Goal: Find specific page/section: Find specific page/section

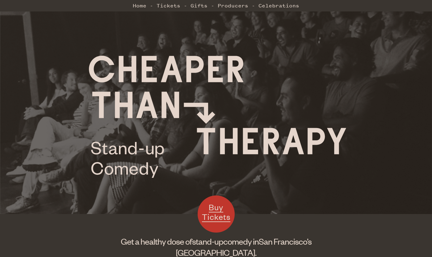
scroll to position [2, 0]
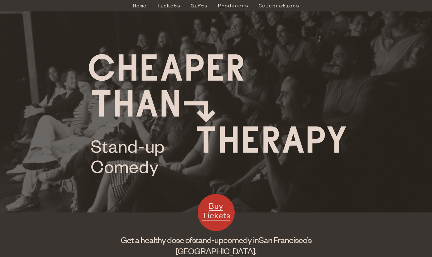
click at [239, 9] on link "Producers" at bounding box center [233, 5] width 31 height 12
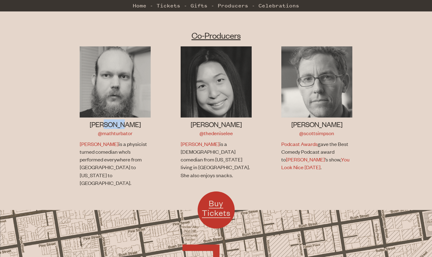
drag, startPoint x: 115, startPoint y: 108, endPoint x: 132, endPoint y: 108, distance: 17.6
click at [132, 119] on h3 "[PERSON_NAME]" at bounding box center [115, 124] width 71 height 10
copy h3 "[PERSON_NAME]"
click at [330, 119] on h3 "[PERSON_NAME]" at bounding box center [316, 124] width 71 height 10
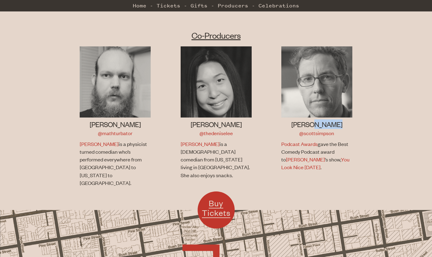
copy h3 "[PERSON_NAME]"
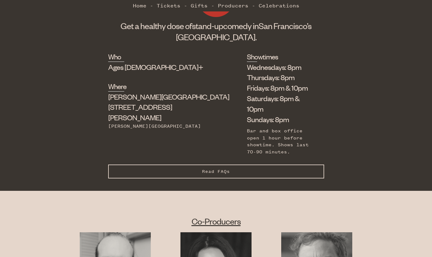
scroll to position [0, 0]
